Goal: Task Accomplishment & Management: Manage account settings

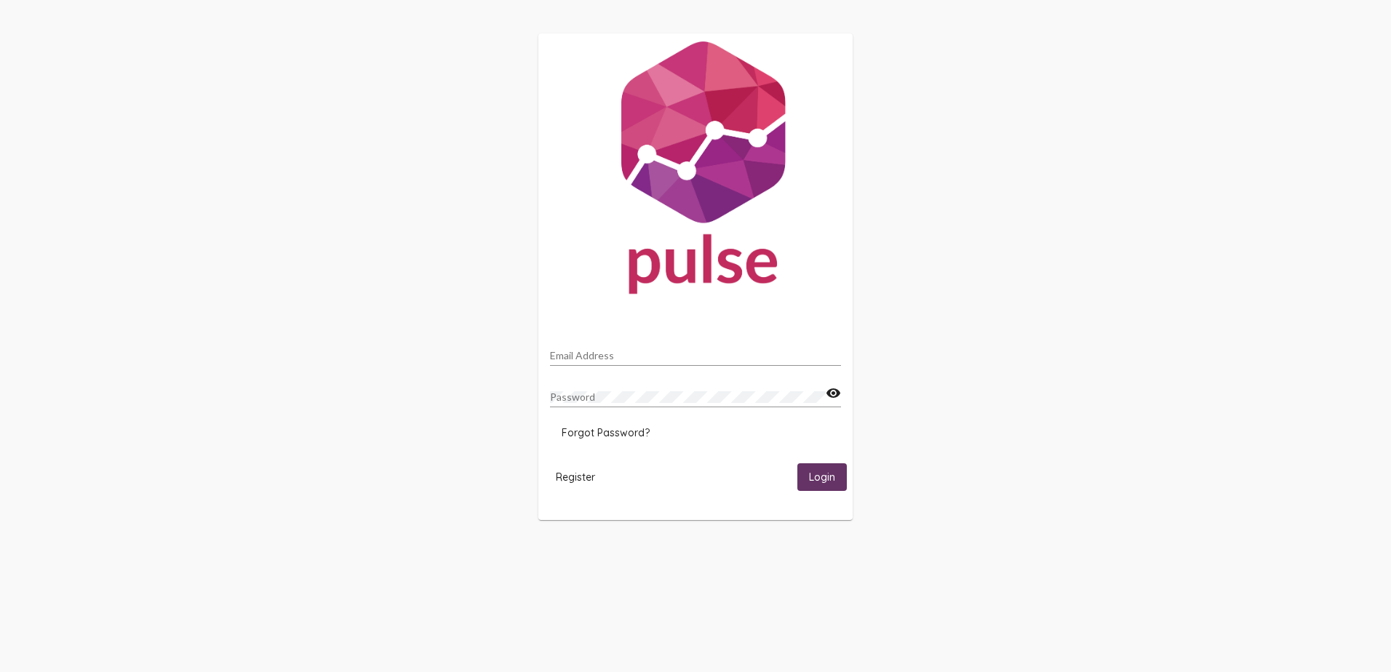
click at [588, 349] on div "Email Address" at bounding box center [695, 352] width 291 height 28
type input "[EMAIL_ADDRESS][DOMAIN_NAME]"
click at [798, 464] on button "Login" at bounding box center [822, 477] width 49 height 27
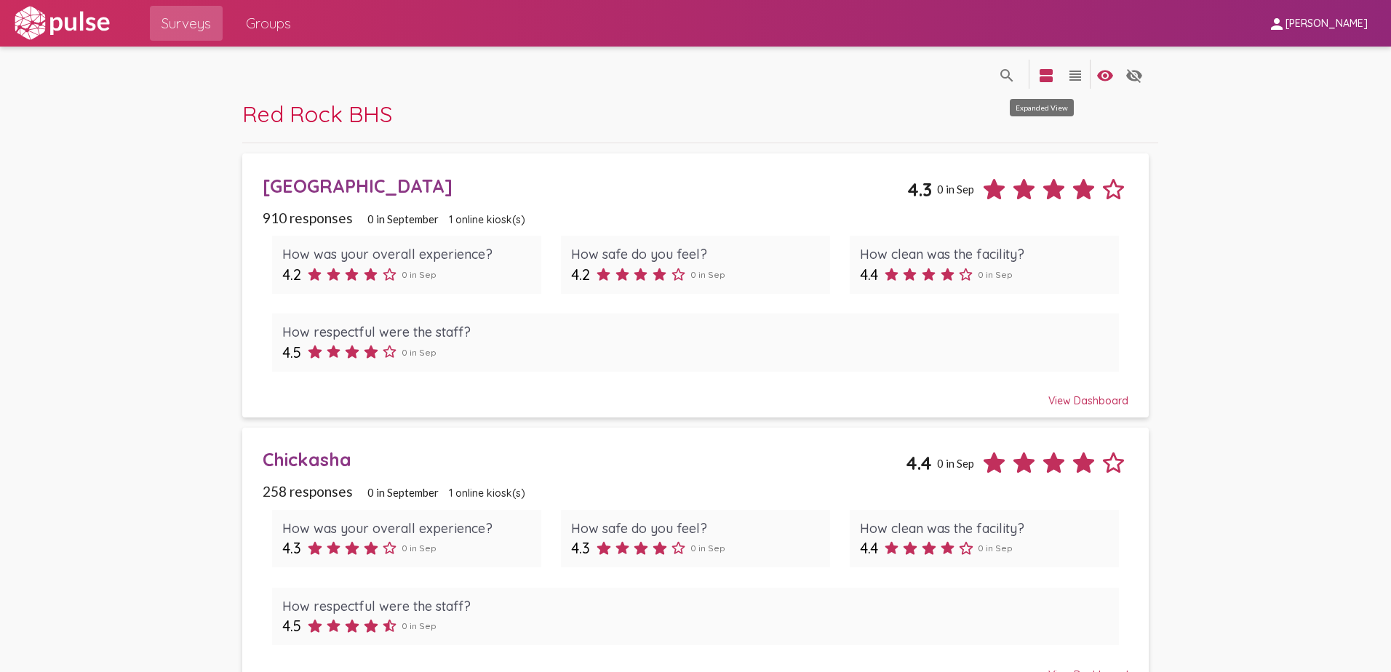
click at [1044, 71] on mat-icon "view_agenda" at bounding box center [1046, 75] width 17 height 17
click at [1072, 73] on mat-icon "view_headline" at bounding box center [1075, 75] width 17 height 17
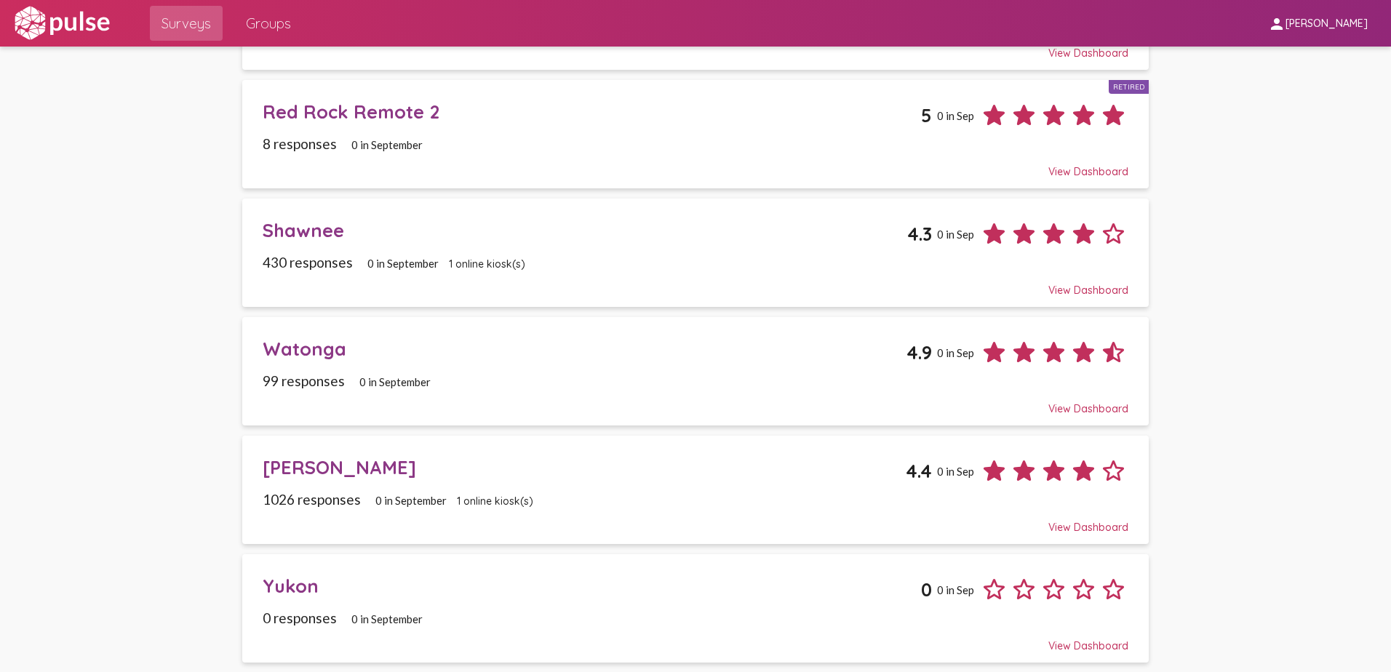
scroll to position [1380, 0]
